Goal: Download file/media

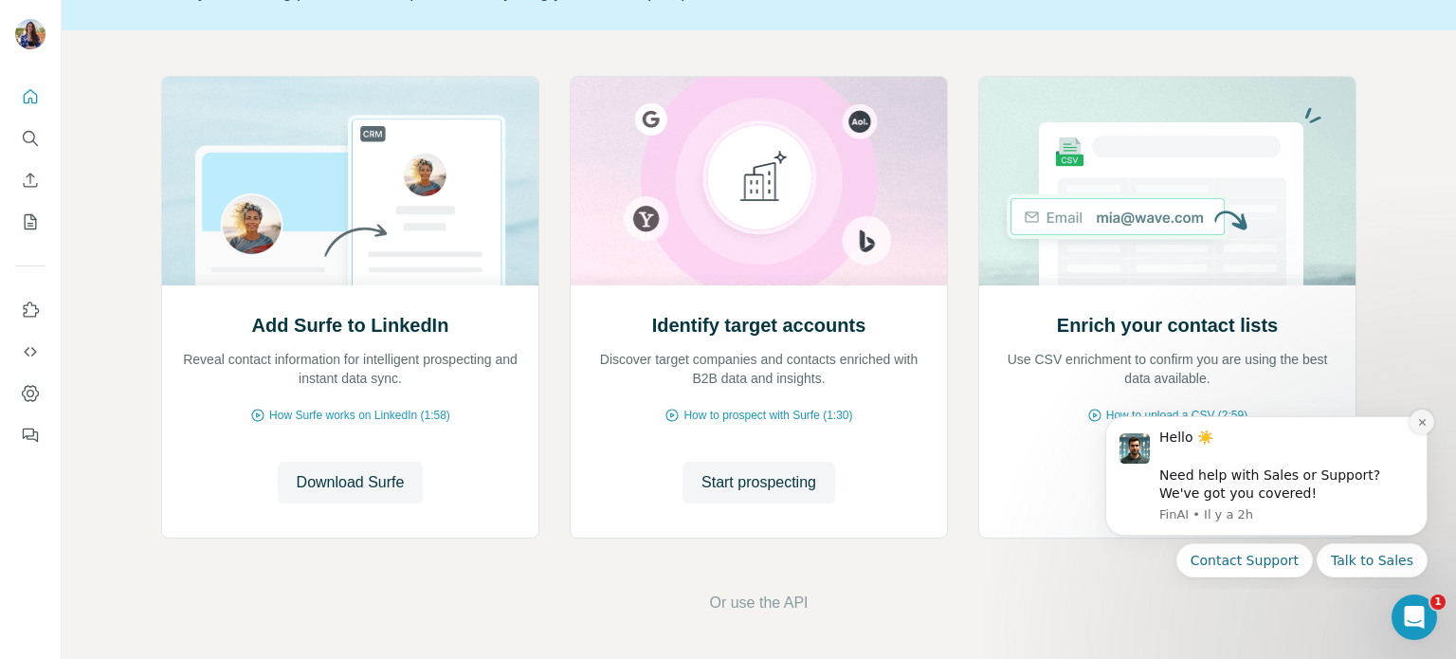
click at [1428, 423] on button "Dismiss notification" at bounding box center [1421, 421] width 25 height 25
click at [336, 486] on span "Download Surfe" at bounding box center [351, 482] width 108 height 23
